Goal: Information Seeking & Learning: Learn about a topic

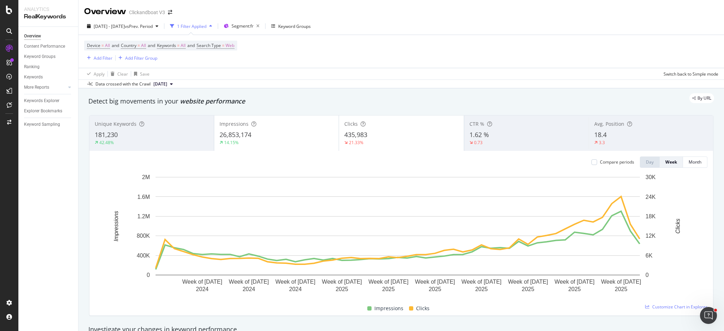
click at [170, 14] on icon "arrow-right-arrow-left" at bounding box center [170, 12] width 4 height 5
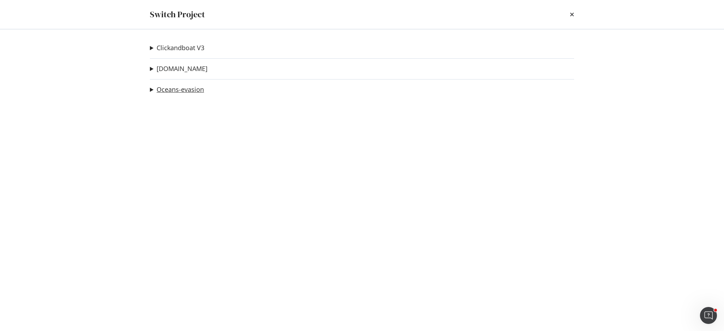
click at [183, 89] on link "Oceans-evasion" at bounding box center [180, 89] width 47 height 7
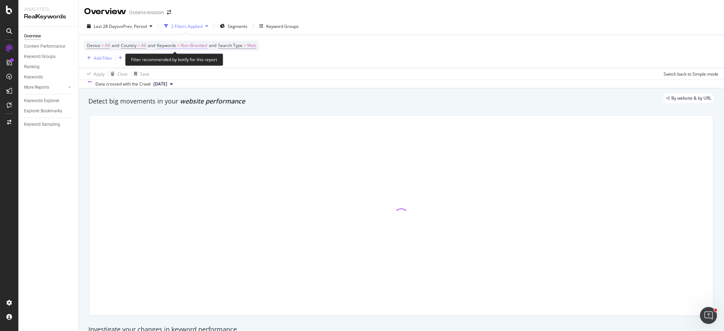
click at [207, 48] on span "Non-Branded" at bounding box center [194, 46] width 27 height 10
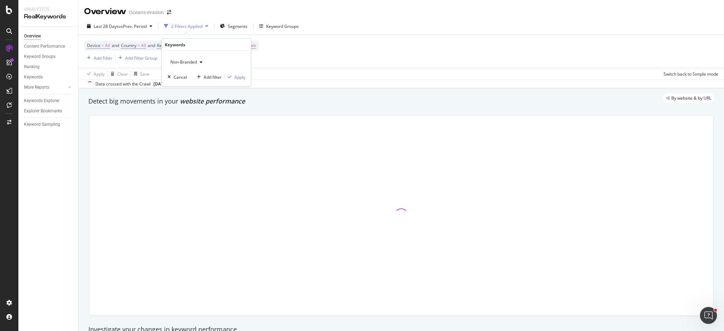
click at [197, 60] on div "button" at bounding box center [201, 62] width 8 height 4
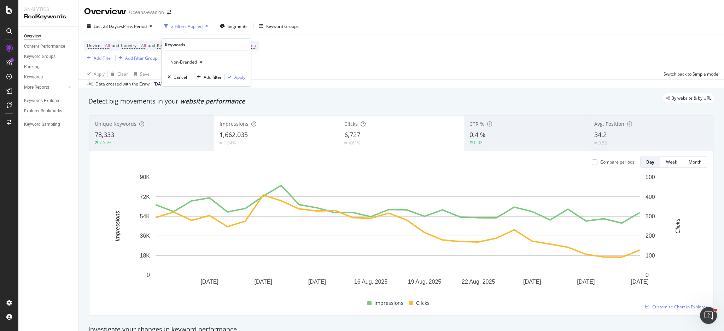
click at [186, 66] on div "Non-Branded" at bounding box center [187, 62] width 38 height 11
click at [187, 119] on span "All" at bounding box center [210, 117] width 72 height 6
click at [235, 77] on div "Apply" at bounding box center [239, 77] width 11 height 6
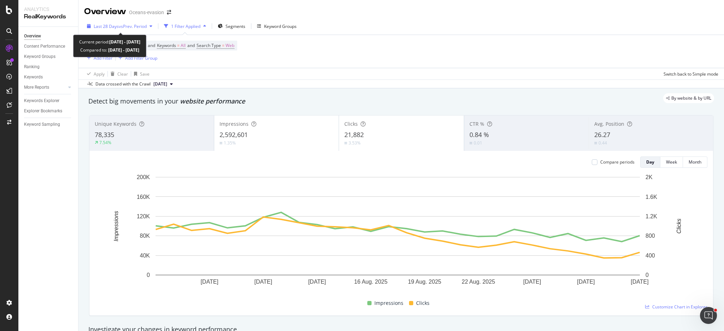
click at [133, 26] on span "vs Prev. Period" at bounding box center [133, 26] width 28 height 6
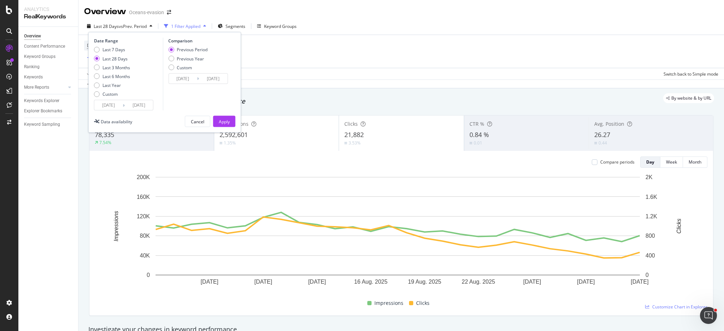
click at [108, 105] on input "[DATE]" at bounding box center [108, 105] width 28 height 10
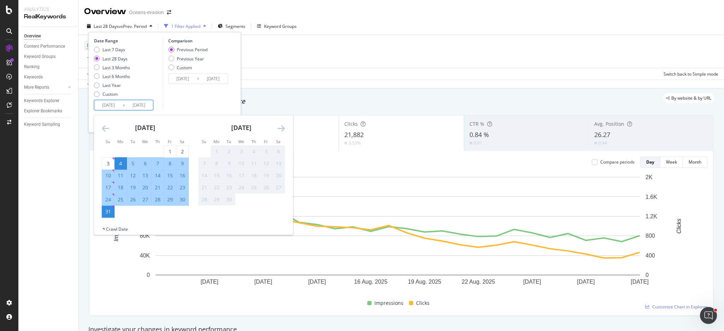
click at [105, 133] on div "[DATE]" at bounding box center [145, 131] width 87 height 30
click at [108, 129] on icon "Move backward to switch to the previous month." at bounding box center [105, 128] width 7 height 8
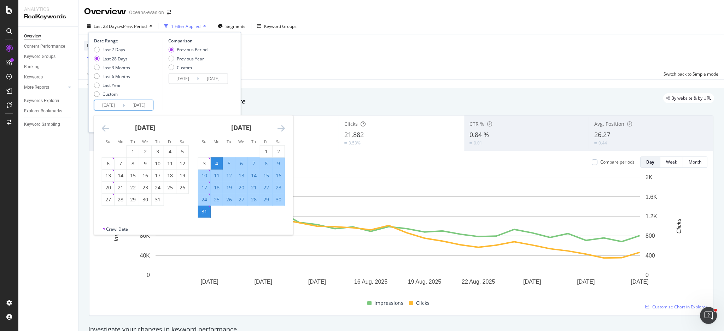
click at [108, 129] on icon "Move backward to switch to the previous month." at bounding box center [105, 128] width 7 height 8
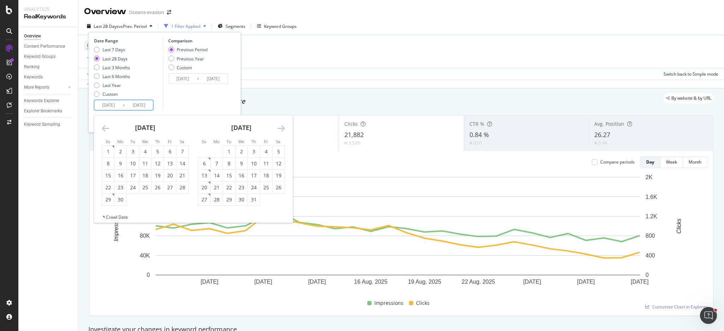
click at [108, 129] on icon "Move backward to switch to the previous month." at bounding box center [105, 128] width 7 height 8
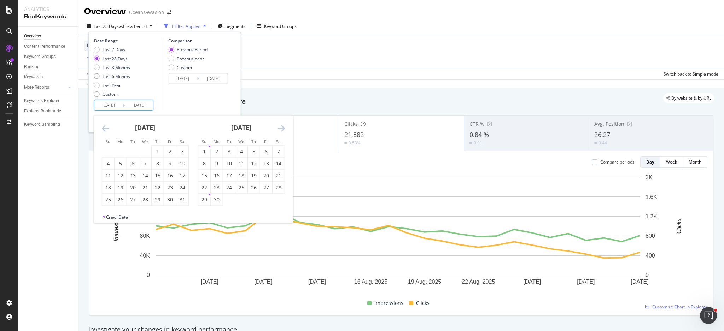
click at [106, 128] on icon "Move backward to switch to the previous month." at bounding box center [105, 128] width 7 height 8
click at [105, 128] on icon "Move backward to switch to the previous month." at bounding box center [105, 128] width 7 height 8
click at [102, 129] on icon "Move backward to switch to the previous month." at bounding box center [105, 128] width 7 height 8
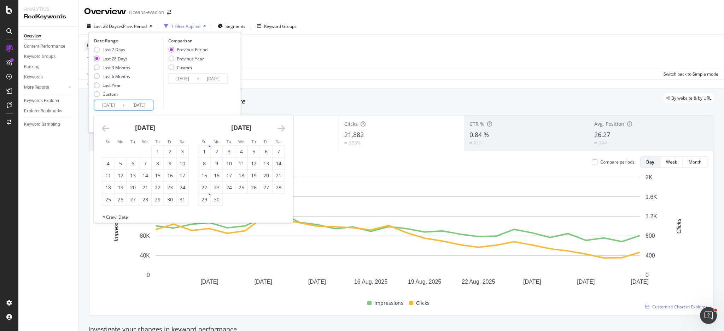
click at [102, 129] on icon "Move backward to switch to the previous month." at bounding box center [105, 128] width 7 height 8
click at [106, 129] on icon "Move backward to switch to the previous month." at bounding box center [105, 128] width 7 height 8
click at [116, 101] on input "[DATE]" at bounding box center [108, 105] width 28 height 10
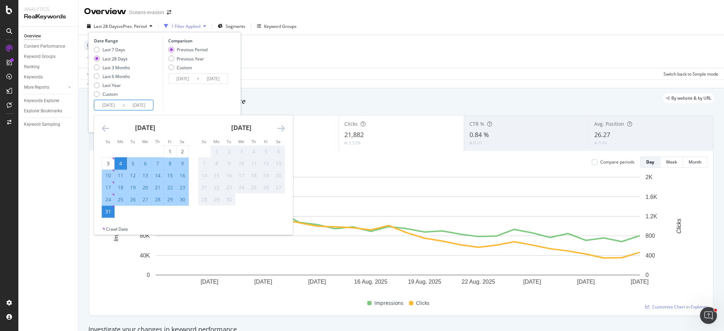
click at [108, 131] on icon "Move backward to switch to the previous month." at bounding box center [105, 128] width 7 height 8
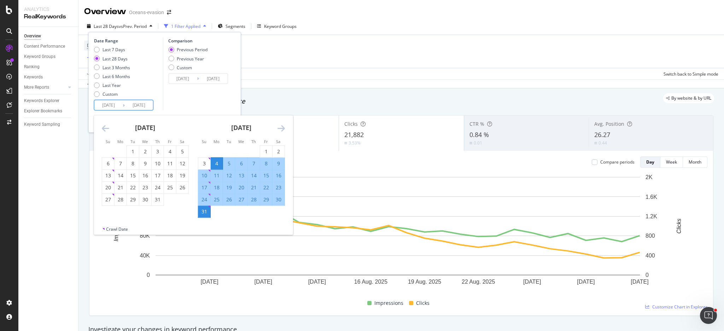
drag, startPoint x: 108, startPoint y: 131, endPoint x: 104, endPoint y: 130, distance: 4.3
click at [108, 131] on icon "Move backward to switch to the previous month." at bounding box center [105, 128] width 7 height 8
click at [104, 130] on icon "Move backward to switch to the previous month." at bounding box center [105, 128] width 7 height 8
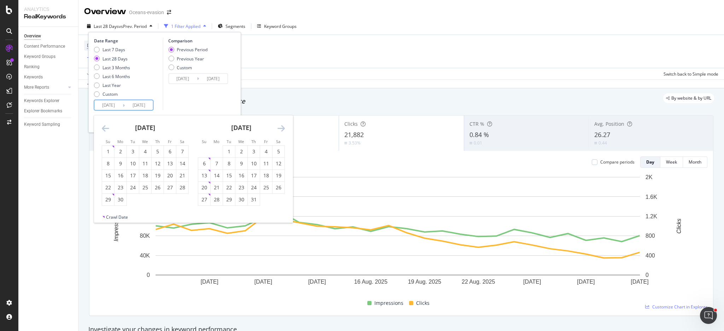
click at [104, 130] on icon "Move backward to switch to the previous month." at bounding box center [105, 128] width 7 height 8
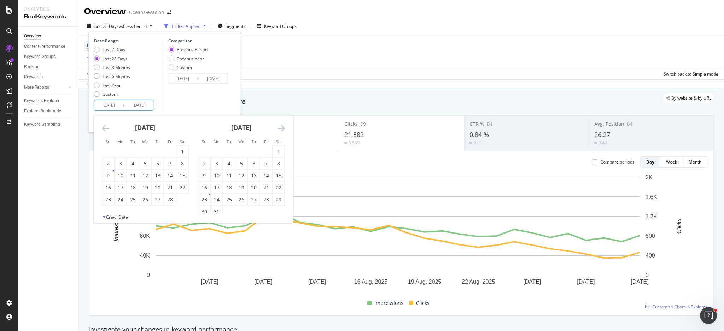
click at [104, 130] on icon "Move backward to switch to the previous month." at bounding box center [105, 128] width 7 height 8
click at [104, 128] on icon "Move backward to switch to the previous month." at bounding box center [105, 128] width 7 height 8
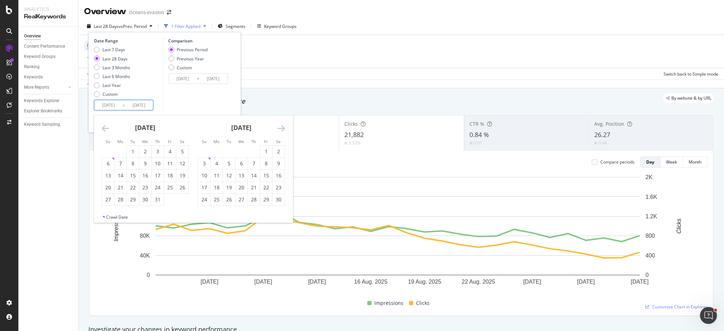
click at [106, 131] on icon "Move backward to switch to the previous month." at bounding box center [105, 128] width 7 height 8
click at [102, 132] on icon "Move backward to switch to the previous month." at bounding box center [105, 128] width 7 height 8
click at [102, 127] on icon "Move backward to switch to the previous month." at bounding box center [105, 128] width 7 height 8
click at [283, 127] on icon "Move forward to switch to the next month." at bounding box center [281, 128] width 7 height 8
click at [98, 128] on div "[DATE] 1 2 3 4 5 6 7 8 9 10 11 12 13 14 15 16 17 18 19 20 21 22 23 24 25 26 27 …" at bounding box center [145, 161] width 96 height 91
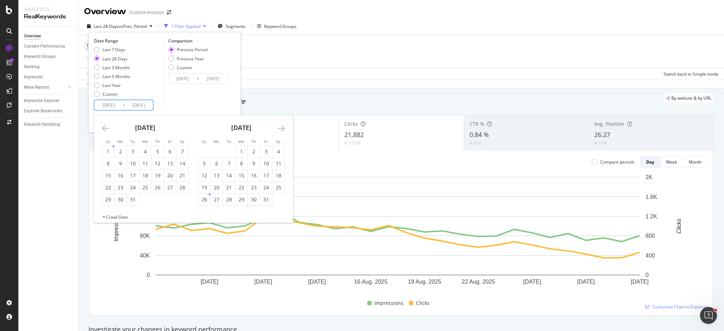
click at [107, 128] on icon "Move backward to switch to the previous month." at bounding box center [105, 128] width 7 height 8
click at [106, 129] on icon "Move backward to switch to the previous month." at bounding box center [105, 128] width 7 height 8
click at [105, 128] on icon "Move backward to switch to the previous month." at bounding box center [105, 128] width 7 height 8
click at [110, 153] on div "1" at bounding box center [108, 151] width 12 height 7
type input "[DATE]"
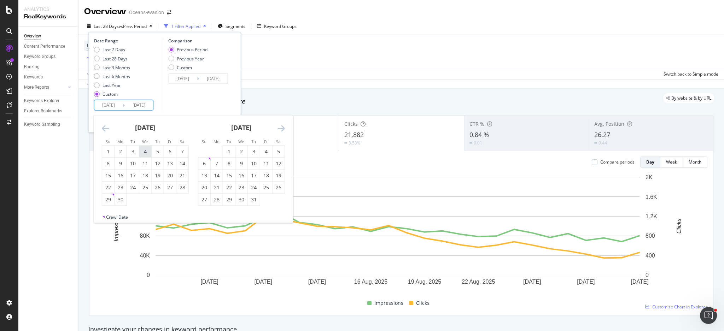
type input "[DATE]"
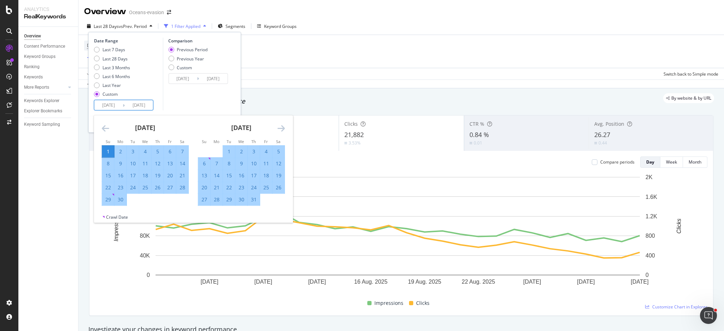
click at [280, 130] on icon "Move forward to switch to the next month." at bounding box center [281, 128] width 7 height 8
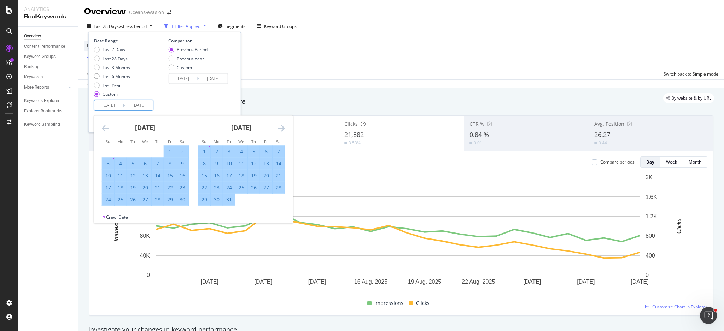
click at [280, 130] on icon "Move forward to switch to the next month." at bounding box center [281, 128] width 7 height 8
click at [279, 130] on icon "Move forward to switch to the next month." at bounding box center [281, 128] width 7 height 8
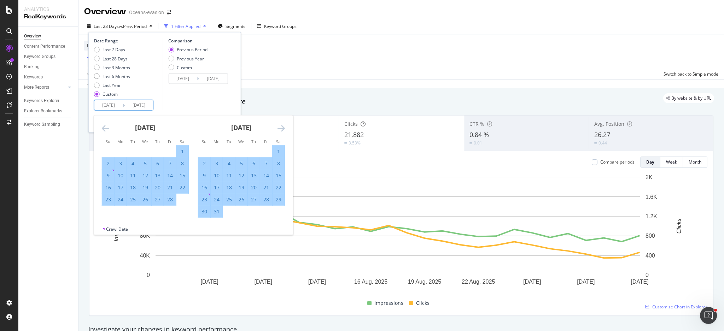
click at [279, 130] on icon "Move forward to switch to the next month." at bounding box center [281, 128] width 7 height 8
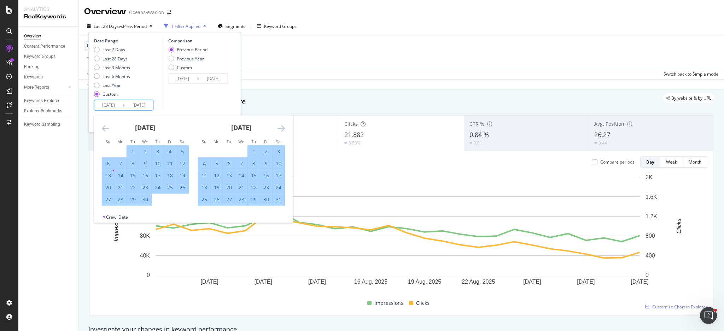
click at [279, 130] on icon "Move forward to switch to the next month." at bounding box center [281, 128] width 7 height 8
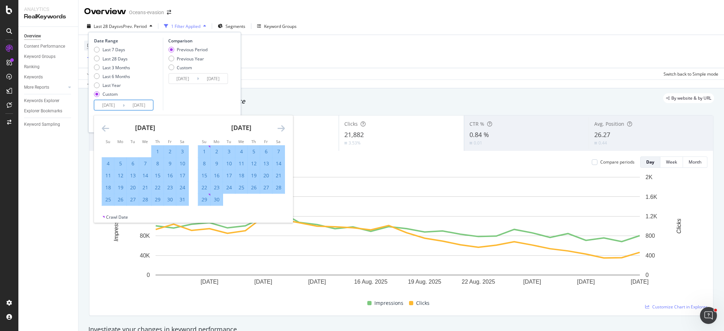
click at [279, 130] on icon "Move forward to switch to the next month." at bounding box center [281, 128] width 7 height 8
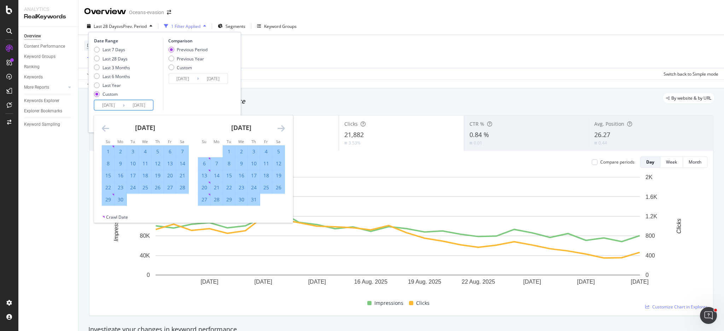
click at [279, 130] on icon "Move forward to switch to the next month." at bounding box center [281, 128] width 7 height 8
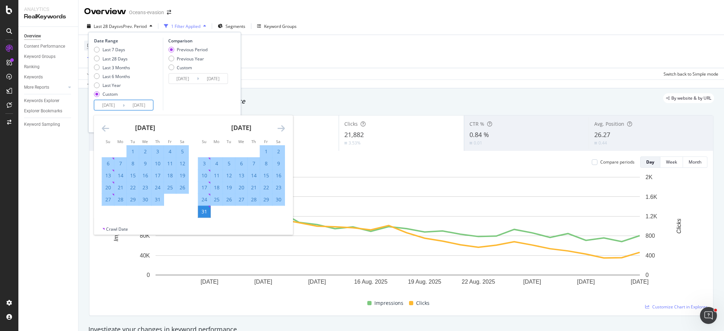
click at [279, 130] on icon "Move forward to switch to the next month." at bounding box center [281, 128] width 7 height 8
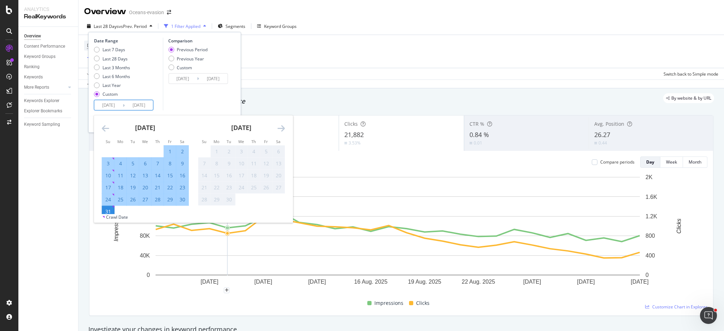
click at [215, 102] on div "Comparison Previous Period Previous Year Custom [DATE] Navigate forward to inte…" at bounding box center [196, 74] width 67 height 73
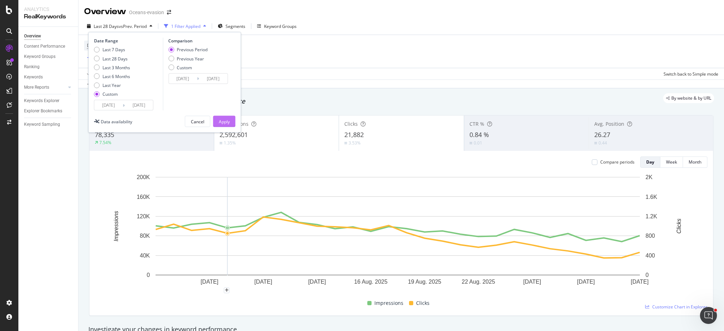
click at [228, 122] on div "Apply" at bounding box center [224, 121] width 11 height 6
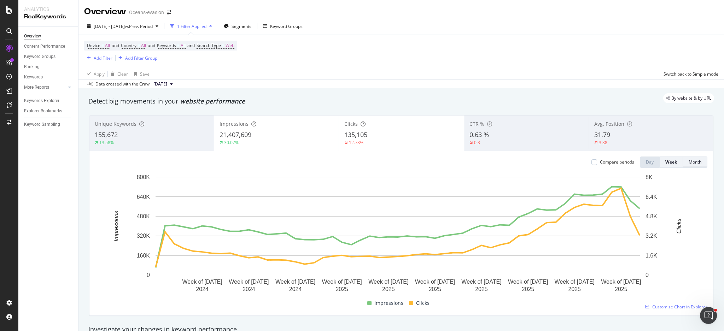
click at [691, 167] on div "Month" at bounding box center [695, 162] width 13 height 10
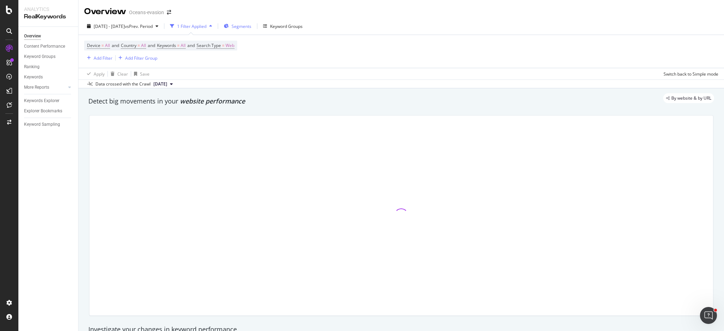
click at [251, 30] on div "Segments" at bounding box center [238, 26] width 28 height 11
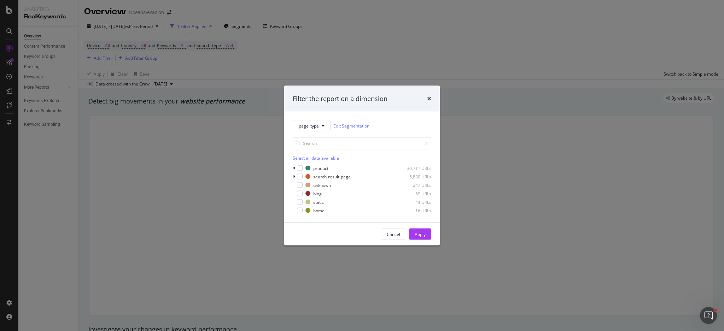
click at [431, 46] on div "Filter the report on a dimension page_type Edit Segmentation Select all data av…" at bounding box center [362, 165] width 724 height 331
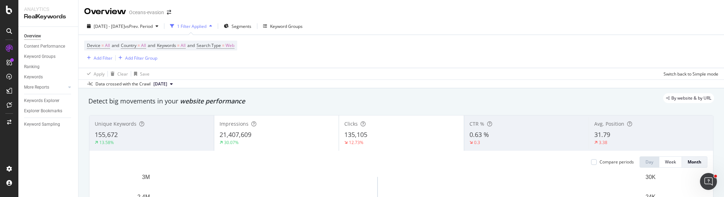
scroll to position [427, 0]
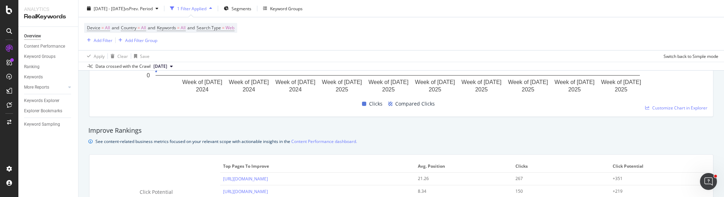
click at [301, 110] on div "Clicks Compared Clicks" at bounding box center [398, 104] width 612 height 14
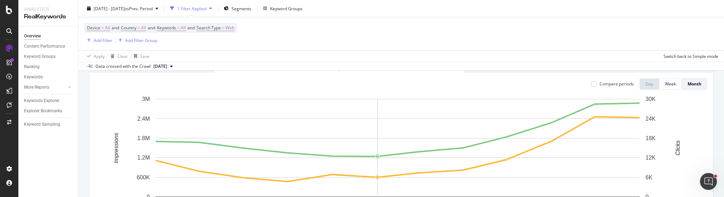
scroll to position [50, 0]
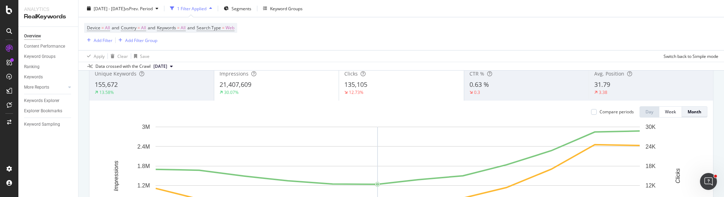
click at [688, 107] on div "Month" at bounding box center [695, 112] width 14 height 10
click at [683, 117] on button "Month" at bounding box center [694, 111] width 25 height 11
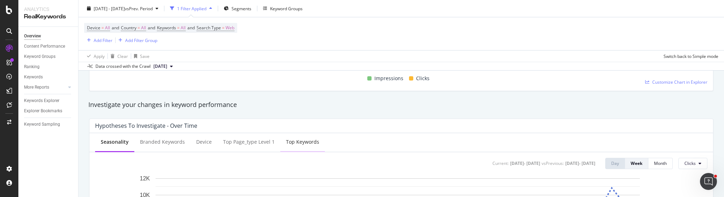
scroll to position [239, 0]
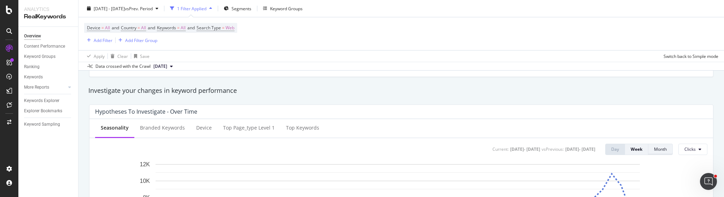
click at [654, 146] on div "Month" at bounding box center [660, 149] width 13 height 6
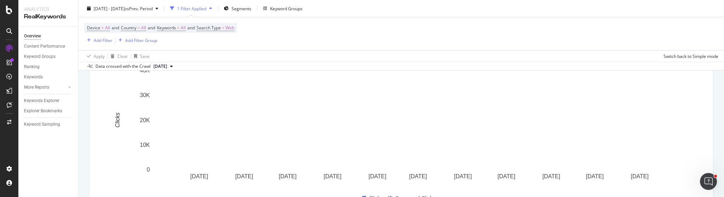
scroll to position [199, 0]
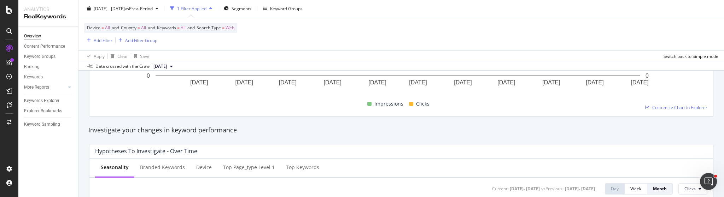
click at [428, 153] on div "Hypotheses to Investigate - Over Time" at bounding box center [399, 151] width 609 height 7
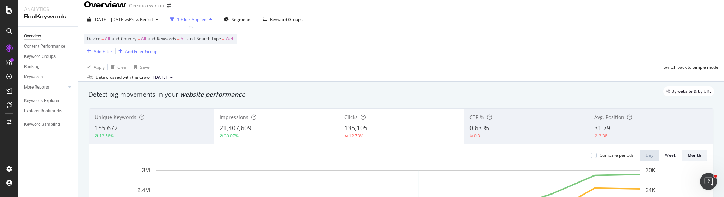
scroll to position [0, 0]
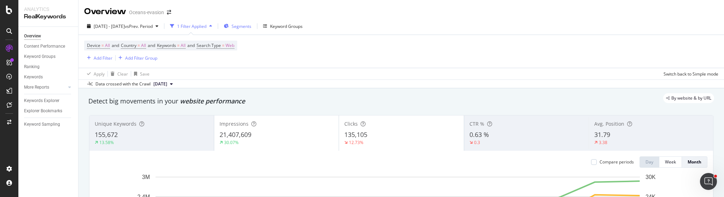
click at [251, 27] on span "Segments" at bounding box center [242, 26] width 20 height 6
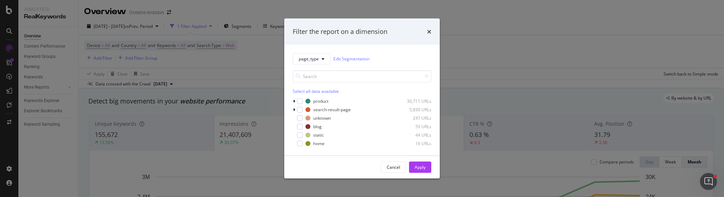
click at [315, 51] on div "page_type Edit Segmentation Select all data available product 30,711 URLs searc…" at bounding box center [362, 100] width 156 height 111
click at [315, 58] on span "page_type" at bounding box center [309, 59] width 20 height 6
click at [312, 100] on span "lang" at bounding box center [322, 97] width 46 height 6
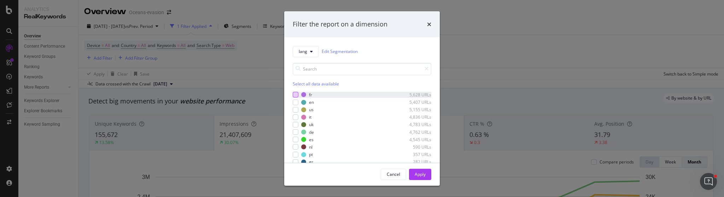
click at [296, 96] on div "modal" at bounding box center [296, 95] width 6 height 6
click at [416, 173] on div "Apply" at bounding box center [420, 174] width 11 height 6
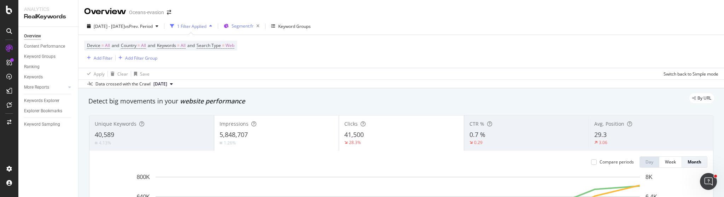
click at [262, 30] on div "Segment: fr" at bounding box center [247, 26] width 31 height 10
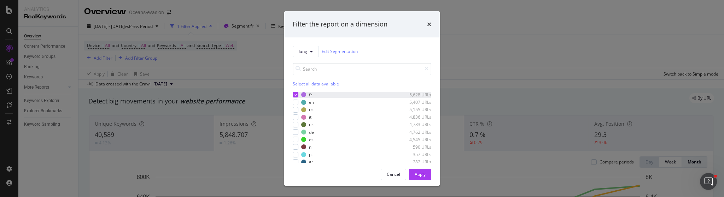
click at [297, 96] on icon "modal" at bounding box center [295, 95] width 3 height 4
click at [295, 102] on div "modal" at bounding box center [296, 103] width 6 height 6
click at [421, 172] on div "Apply" at bounding box center [420, 174] width 11 height 6
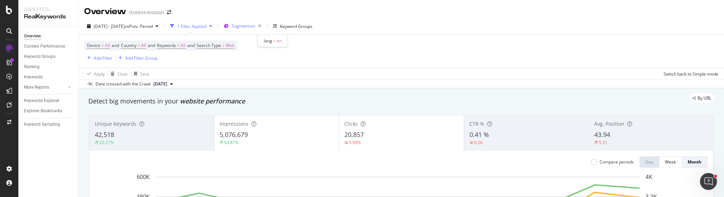
click at [255, 24] on span "Segment: en" at bounding box center [244, 26] width 24 height 6
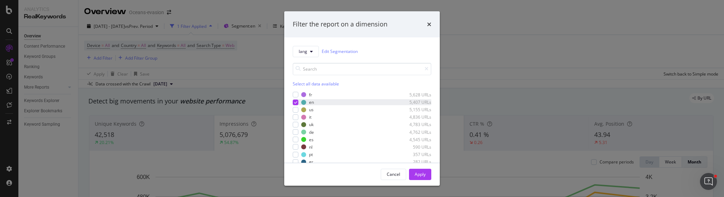
click at [295, 103] on icon "modal" at bounding box center [295, 103] width 3 height 4
click at [294, 110] on div "modal" at bounding box center [296, 110] width 6 height 6
click at [419, 177] on div "Apply" at bounding box center [420, 174] width 11 height 6
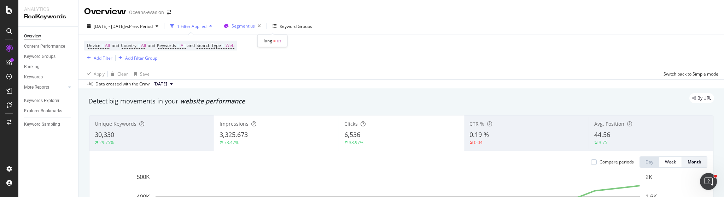
click at [255, 28] on span "Segment: us" at bounding box center [243, 26] width 23 height 6
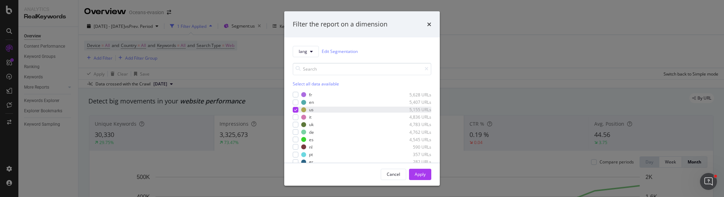
click at [297, 108] on div "modal" at bounding box center [296, 110] width 6 height 6
click at [296, 116] on div "modal" at bounding box center [296, 118] width 6 height 6
click at [423, 174] on div "Apply" at bounding box center [420, 174] width 11 height 6
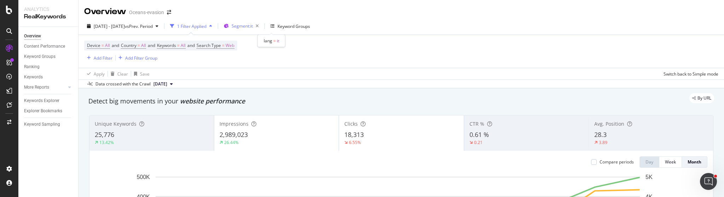
click at [253, 25] on span "Segment: it" at bounding box center [242, 26] width 21 height 6
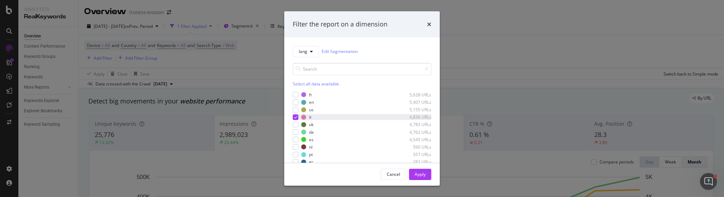
click at [295, 119] on icon "modal" at bounding box center [295, 118] width 3 height 4
click at [292, 128] on div "lang Edit Segmentation Select all data available fr 5,628 URLs en 5,407 URLs us…" at bounding box center [362, 100] width 156 height 126
click at [296, 122] on div "modal" at bounding box center [296, 125] width 6 height 6
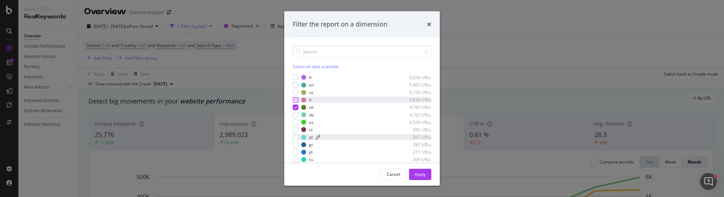
scroll to position [33, 0]
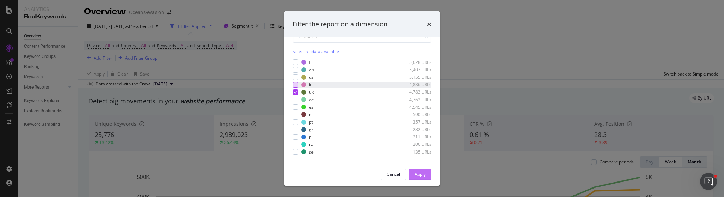
click at [412, 176] on button "Apply" at bounding box center [420, 174] width 22 height 11
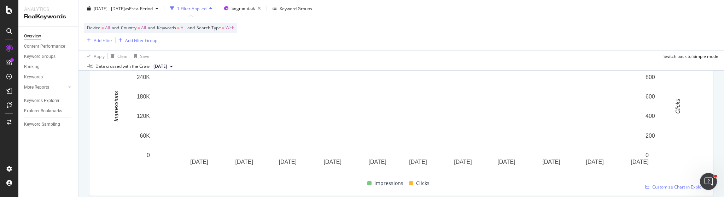
scroll to position [11, 0]
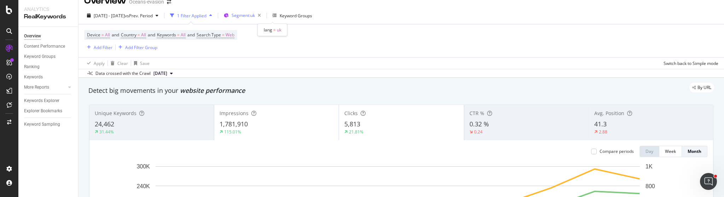
click at [264, 18] on div "Segment: [GEOGRAPHIC_DATA]" at bounding box center [248, 16] width 32 height 10
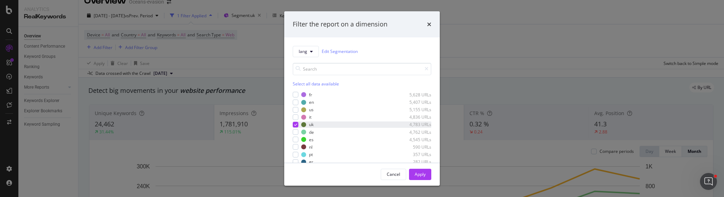
click at [293, 127] on div "modal" at bounding box center [296, 125] width 6 height 6
click at [293, 134] on div "modal" at bounding box center [296, 132] width 6 height 6
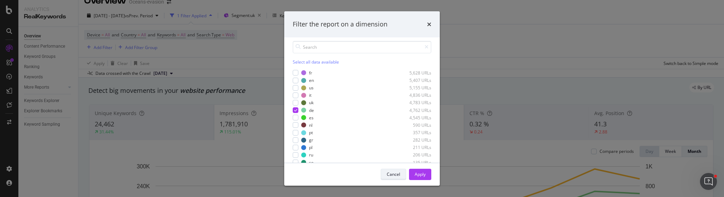
scroll to position [33, 0]
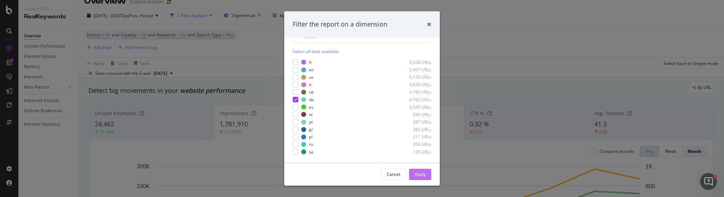
click at [414, 180] on button "Apply" at bounding box center [420, 174] width 22 height 11
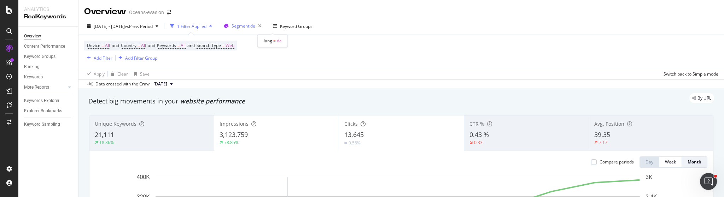
click at [255, 28] on span "Segment: de" at bounding box center [244, 26] width 24 height 6
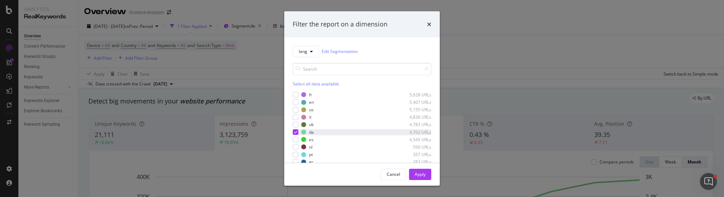
click at [296, 133] on icon "modal" at bounding box center [295, 132] width 3 height 4
click at [296, 140] on div "modal" at bounding box center [296, 140] width 6 height 6
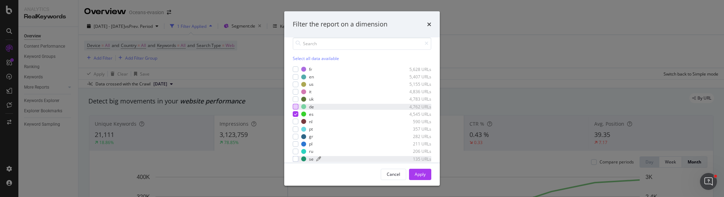
scroll to position [33, 0]
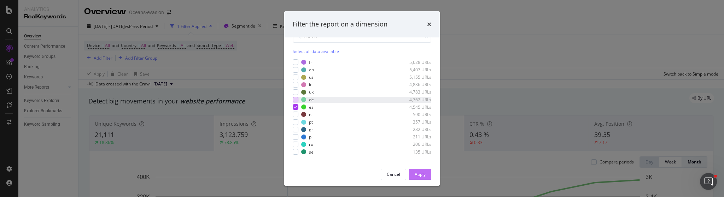
click at [414, 174] on button "Apply" at bounding box center [420, 174] width 22 height 11
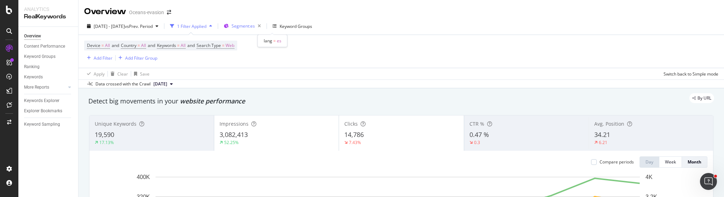
click at [255, 27] on span "Segment: es" at bounding box center [243, 26] width 23 height 6
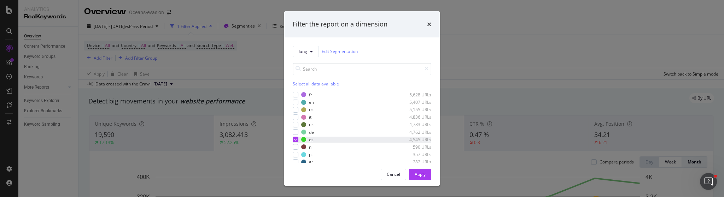
click at [297, 142] on div "modal" at bounding box center [296, 140] width 6 height 6
click at [299, 150] on div "nl 590 URLs" at bounding box center [362, 147] width 139 height 6
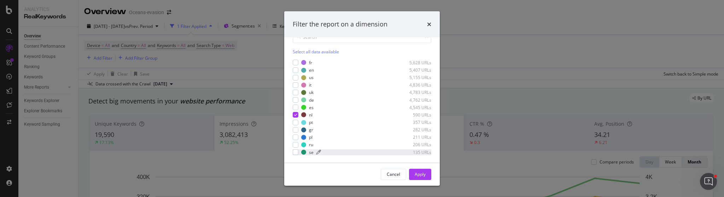
scroll to position [33, 0]
click at [416, 177] on div "Apply" at bounding box center [420, 174] width 11 height 6
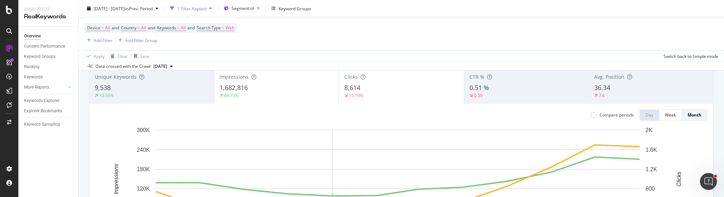
scroll to position [199, 0]
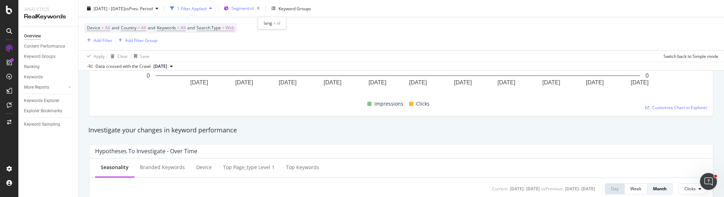
click at [254, 10] on span "Segment: nl" at bounding box center [243, 8] width 22 height 6
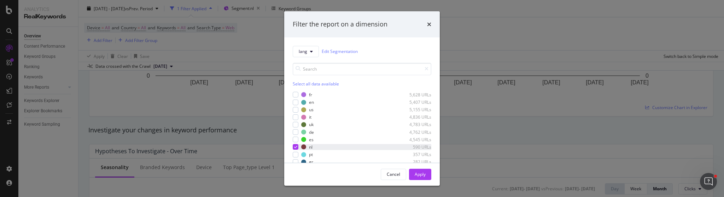
scroll to position [33, 0]
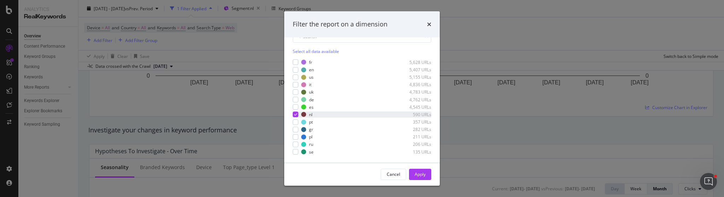
click at [296, 113] on icon "modal" at bounding box center [295, 115] width 3 height 4
click at [296, 123] on div "modal" at bounding box center [296, 122] width 6 height 6
click at [418, 175] on div "Apply" at bounding box center [420, 174] width 11 height 6
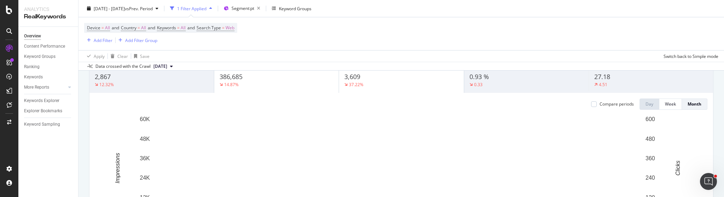
scroll to position [199, 0]
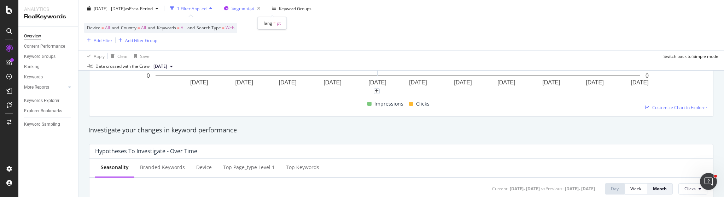
click at [258, 10] on div "Segment: pt" at bounding box center [243, 8] width 39 height 11
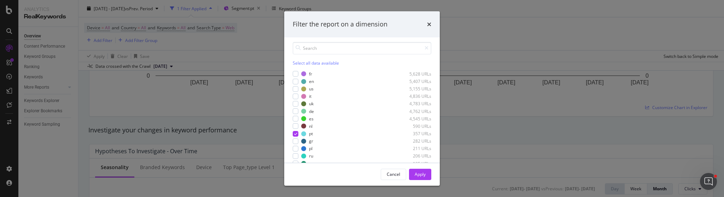
scroll to position [33, 0]
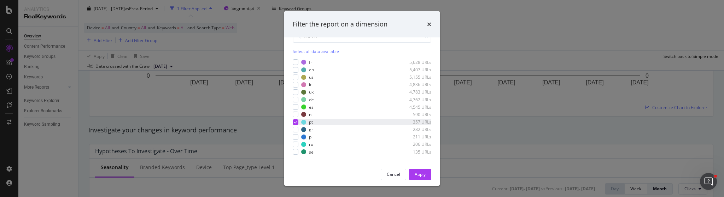
click at [294, 124] on div "modal" at bounding box center [296, 122] width 6 height 6
click at [293, 133] on div "fr 5,628 URLs en 5,407 URLs us 5,155 URLs it 4,836 URLs uk 4,783 URLs de 4,762 …" at bounding box center [362, 107] width 139 height 96
click at [294, 129] on div "modal" at bounding box center [296, 130] width 6 height 6
click at [415, 179] on div "Apply" at bounding box center [420, 174] width 11 height 11
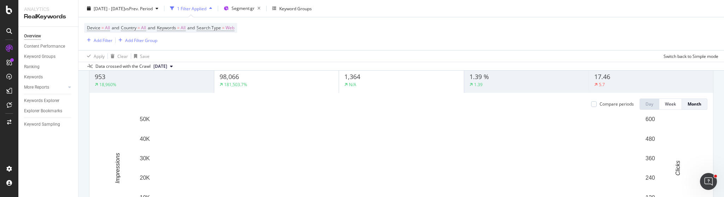
scroll to position [199, 0]
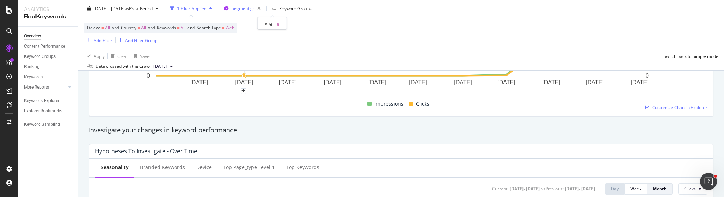
click at [255, 9] on span "Segment: gr" at bounding box center [243, 8] width 23 height 6
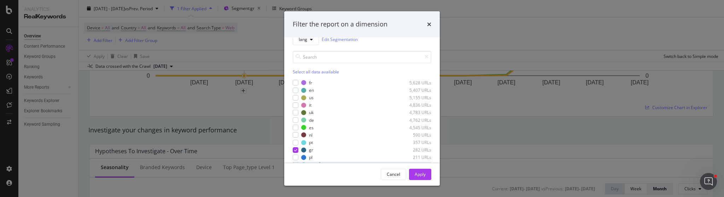
scroll to position [33, 0]
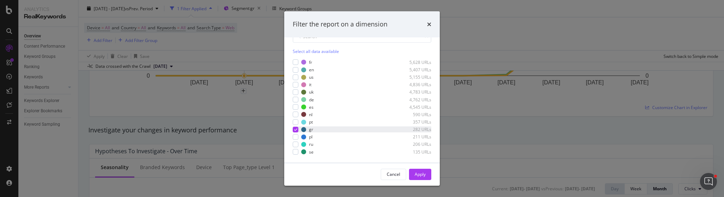
click at [296, 132] on div "modal" at bounding box center [296, 130] width 6 height 6
click at [297, 138] on div "modal" at bounding box center [296, 137] width 6 height 6
click at [418, 173] on div "Apply" at bounding box center [420, 174] width 11 height 6
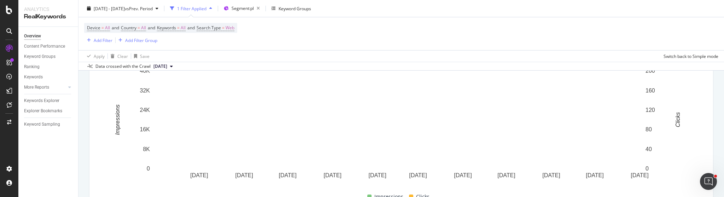
scroll to position [105, 0]
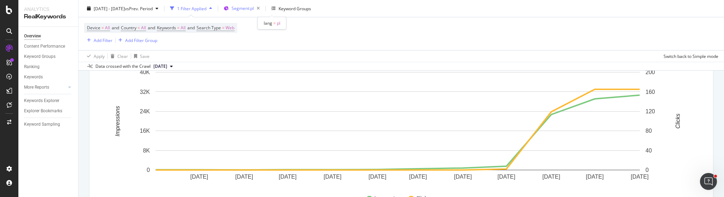
click at [254, 10] on span "Segment: pl" at bounding box center [243, 8] width 22 height 6
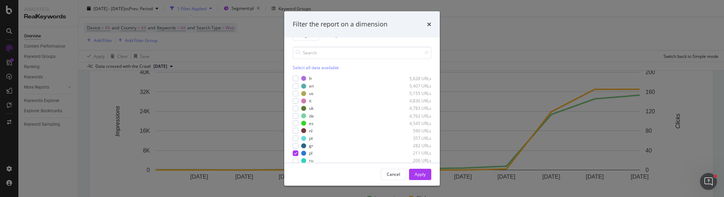
scroll to position [33, 0]
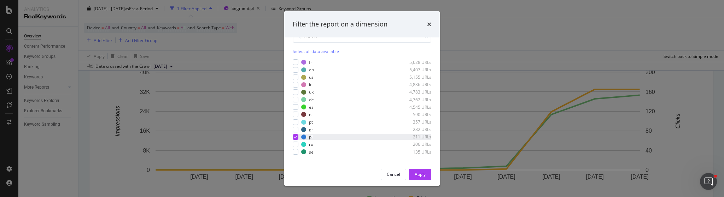
click at [297, 138] on div "modal" at bounding box center [296, 137] width 6 height 6
click at [294, 143] on div "modal" at bounding box center [296, 145] width 6 height 6
click at [424, 173] on div "Apply" at bounding box center [420, 174] width 11 height 6
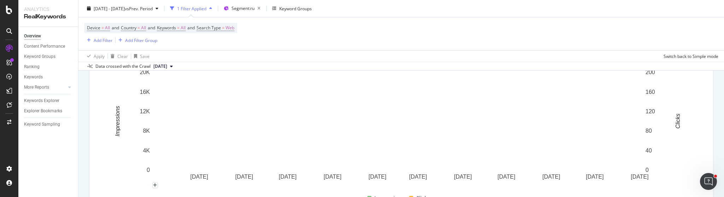
scroll to position [152, 0]
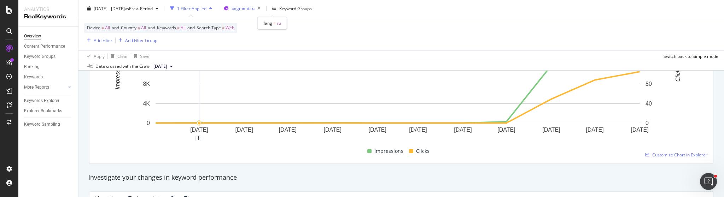
click at [255, 5] on span "Segment: ru" at bounding box center [243, 8] width 23 height 6
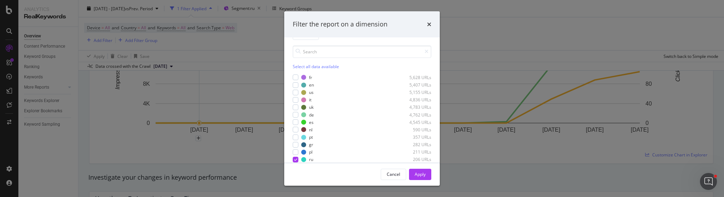
scroll to position [33, 0]
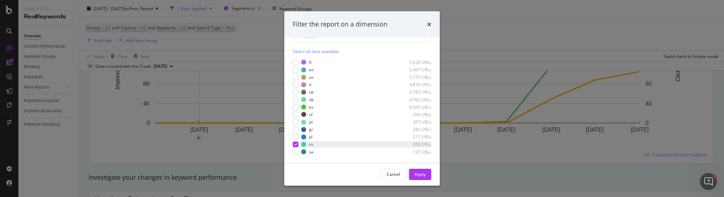
click at [297, 145] on div "modal" at bounding box center [296, 145] width 6 height 6
click at [301, 150] on div "se 135 URLs" at bounding box center [362, 152] width 139 height 6
click at [427, 176] on button "Apply" at bounding box center [420, 174] width 22 height 11
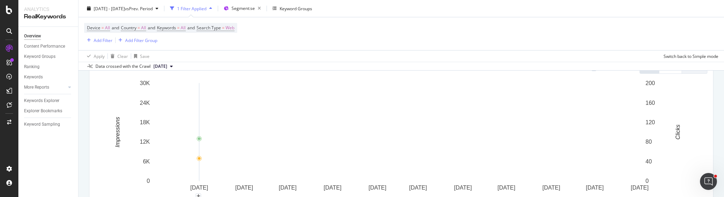
scroll to position [199, 0]
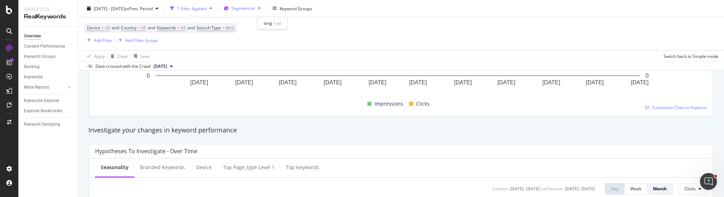
click at [255, 11] on span "Segment: se" at bounding box center [243, 8] width 23 height 6
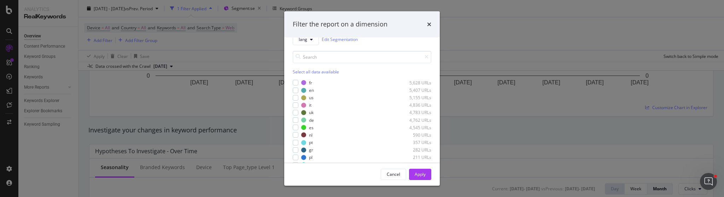
scroll to position [33, 0]
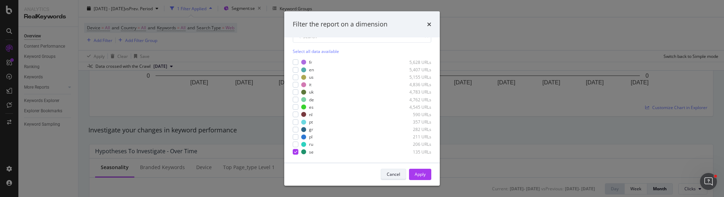
click at [389, 171] on div "Cancel" at bounding box center [393, 175] width 13 height 10
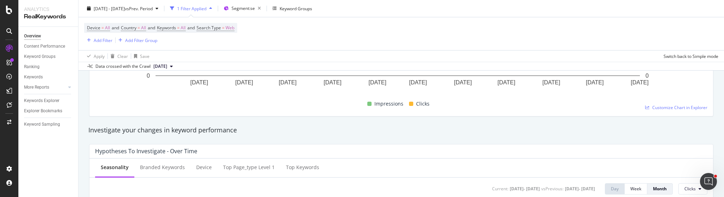
scroll to position [0, 0]
